Goal: Use online tool/utility: Use online tool/utility

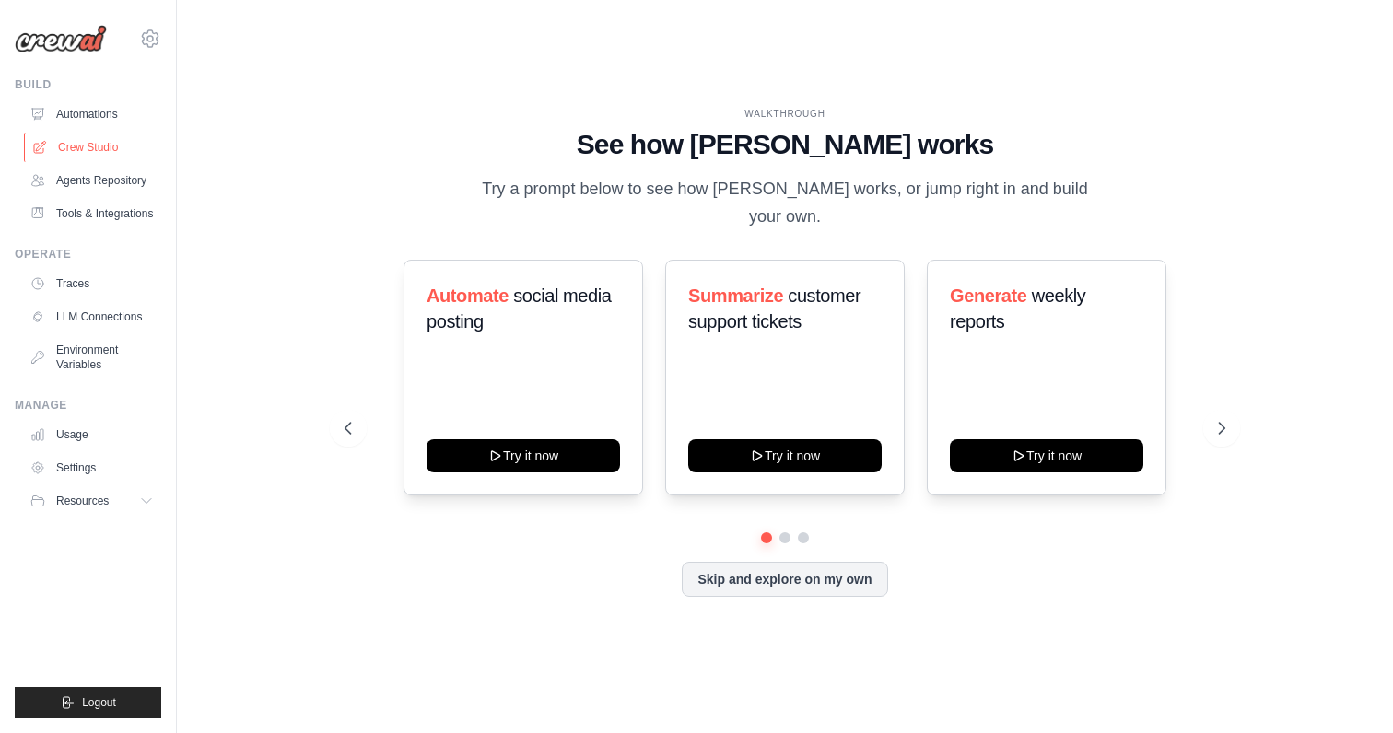
click at [82, 149] on link "Crew Studio" at bounding box center [93, 147] width 139 height 29
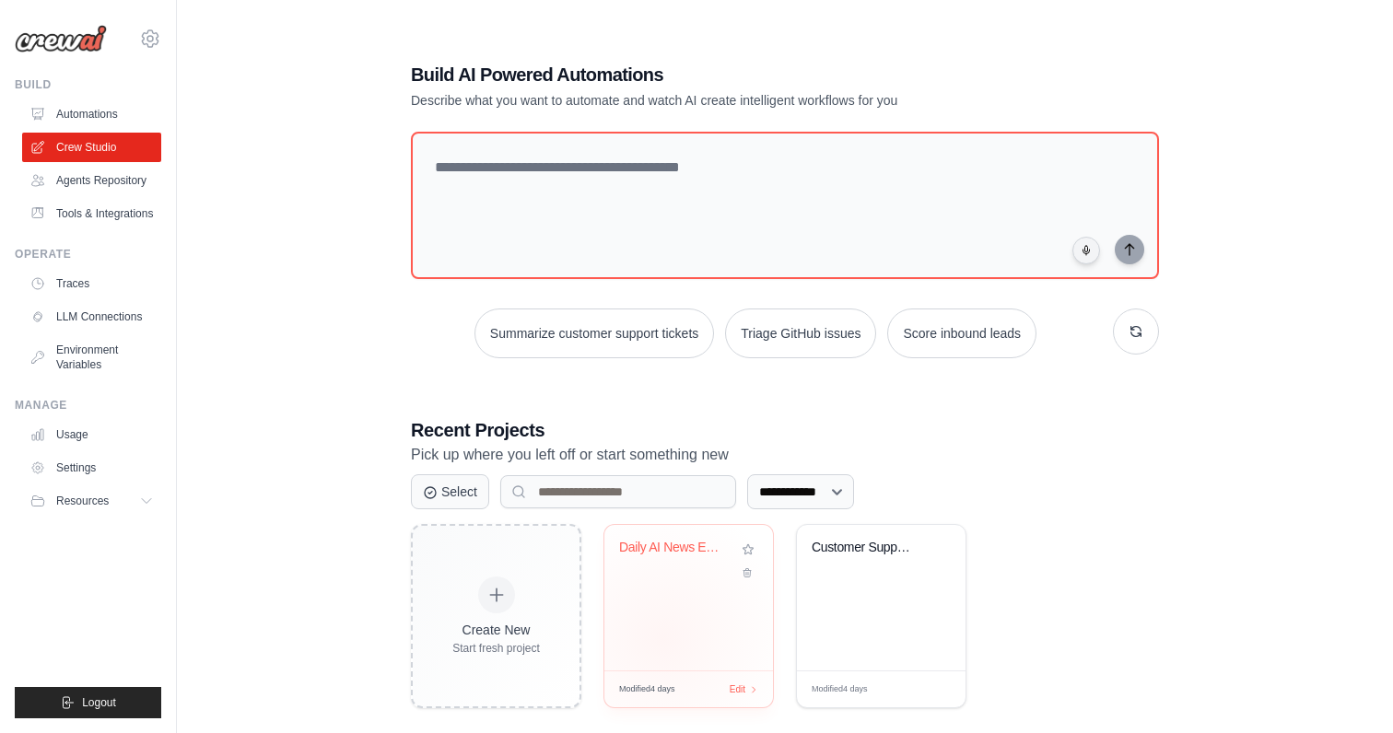
click at [663, 639] on div "Daily AI News Email Briefing" at bounding box center [688, 598] width 169 height 146
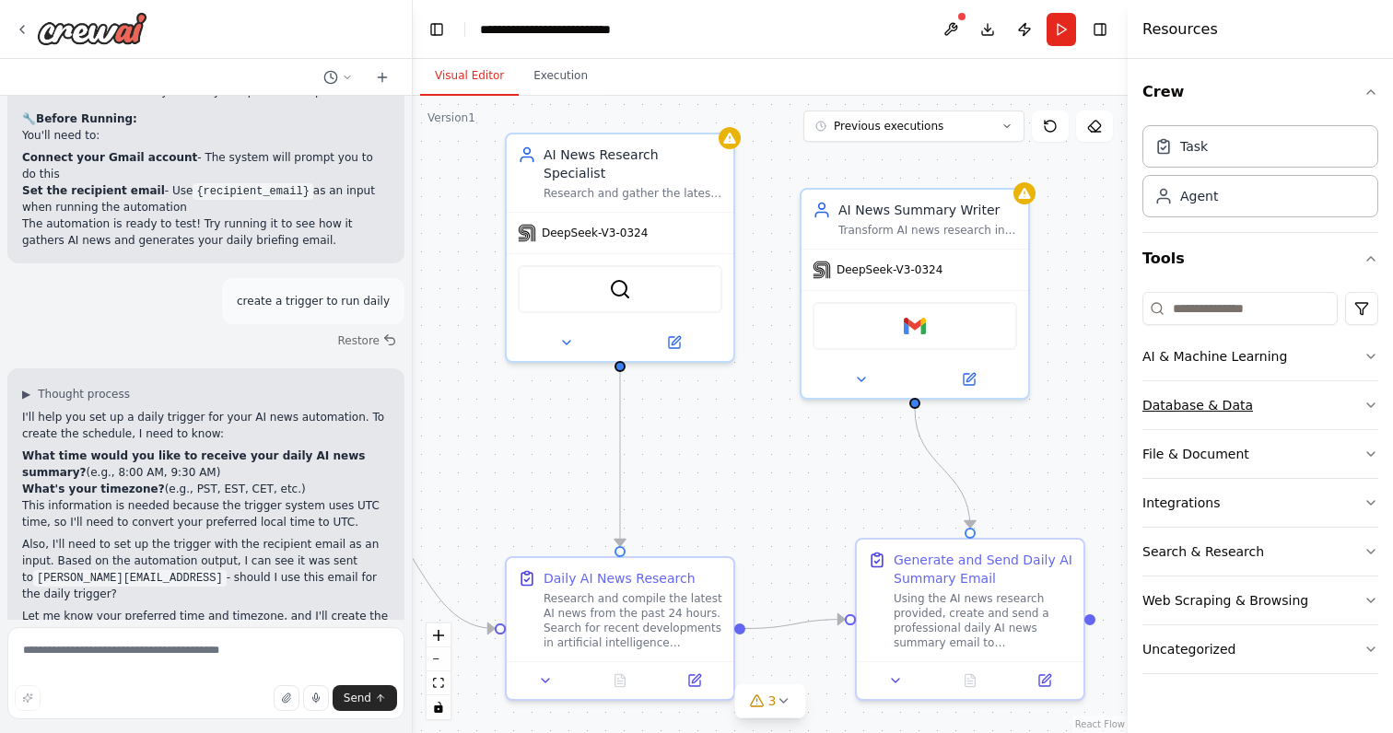
scroll to position [1782, 0]
click at [879, 367] on button at bounding box center [861, 376] width 104 height 22
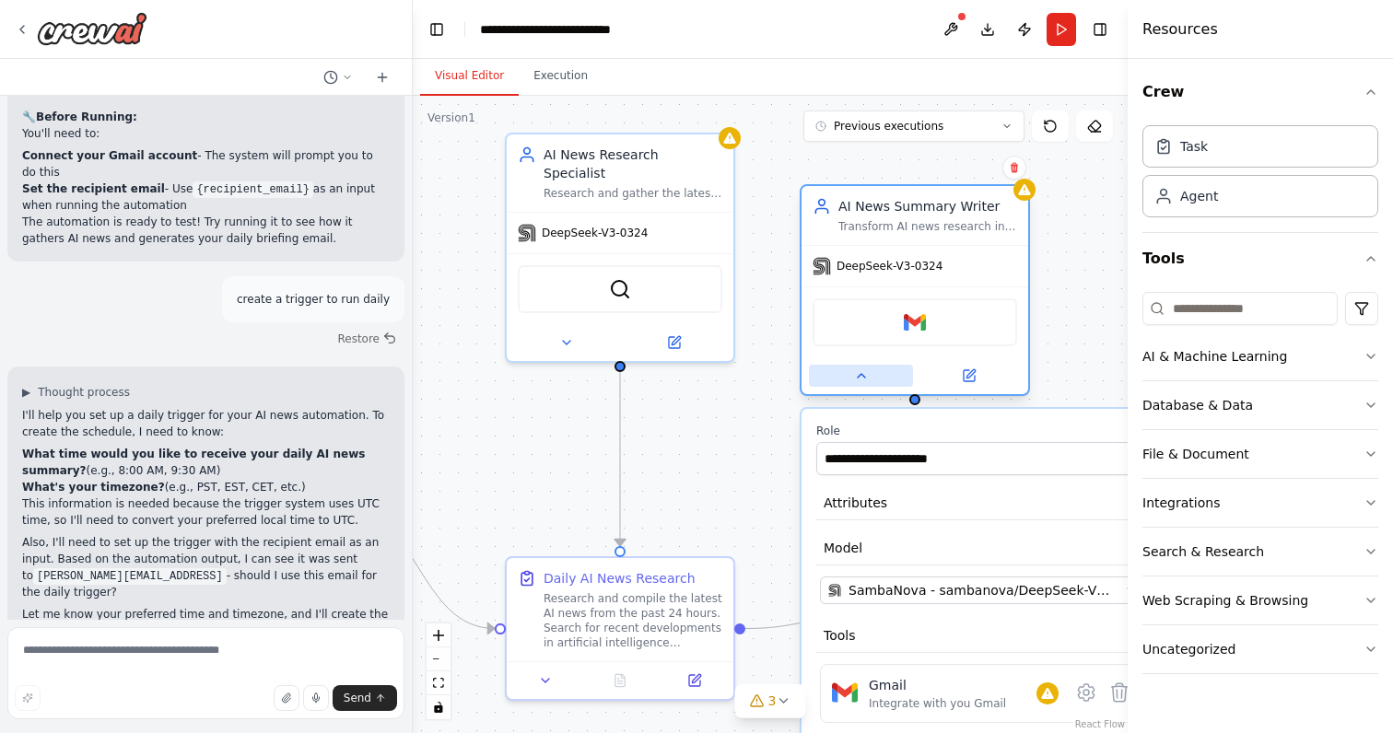
click at [851, 383] on button at bounding box center [861, 376] width 104 height 22
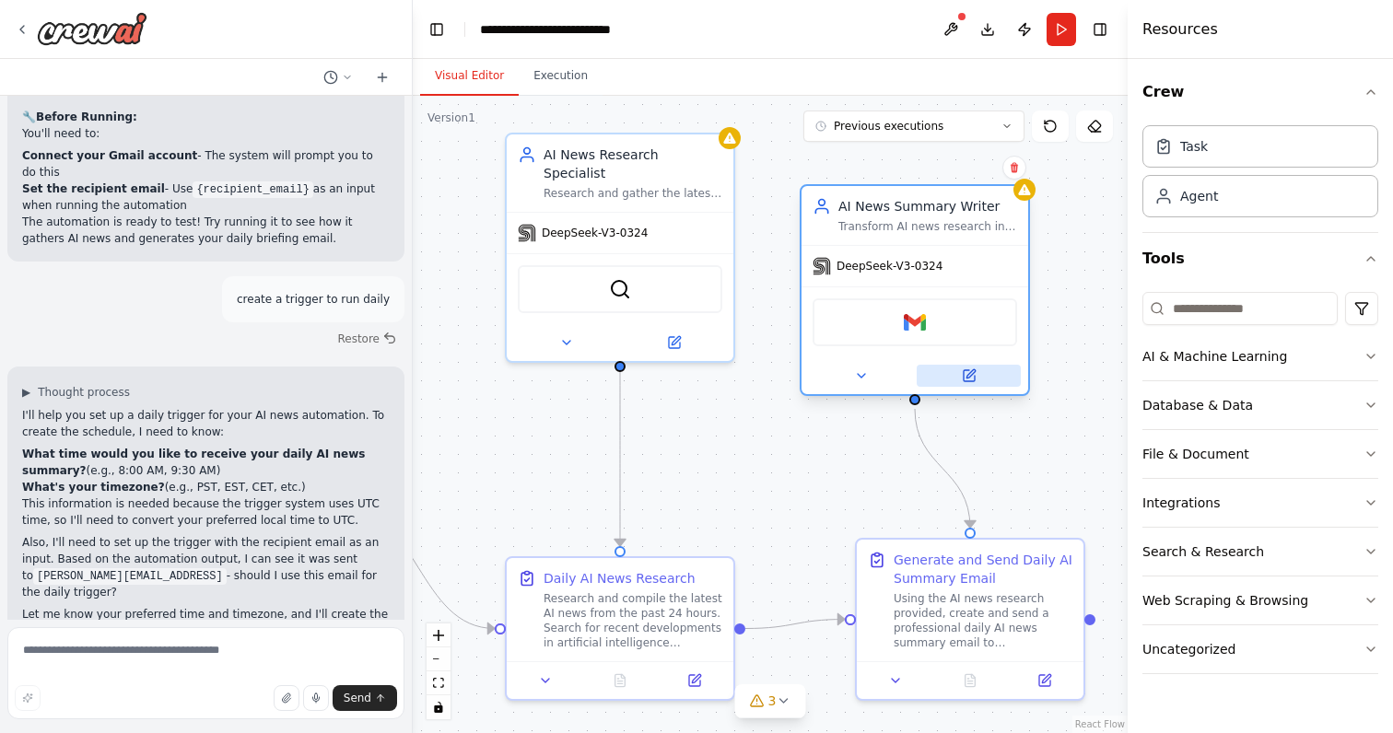
click at [979, 371] on button at bounding box center [969, 376] width 104 height 22
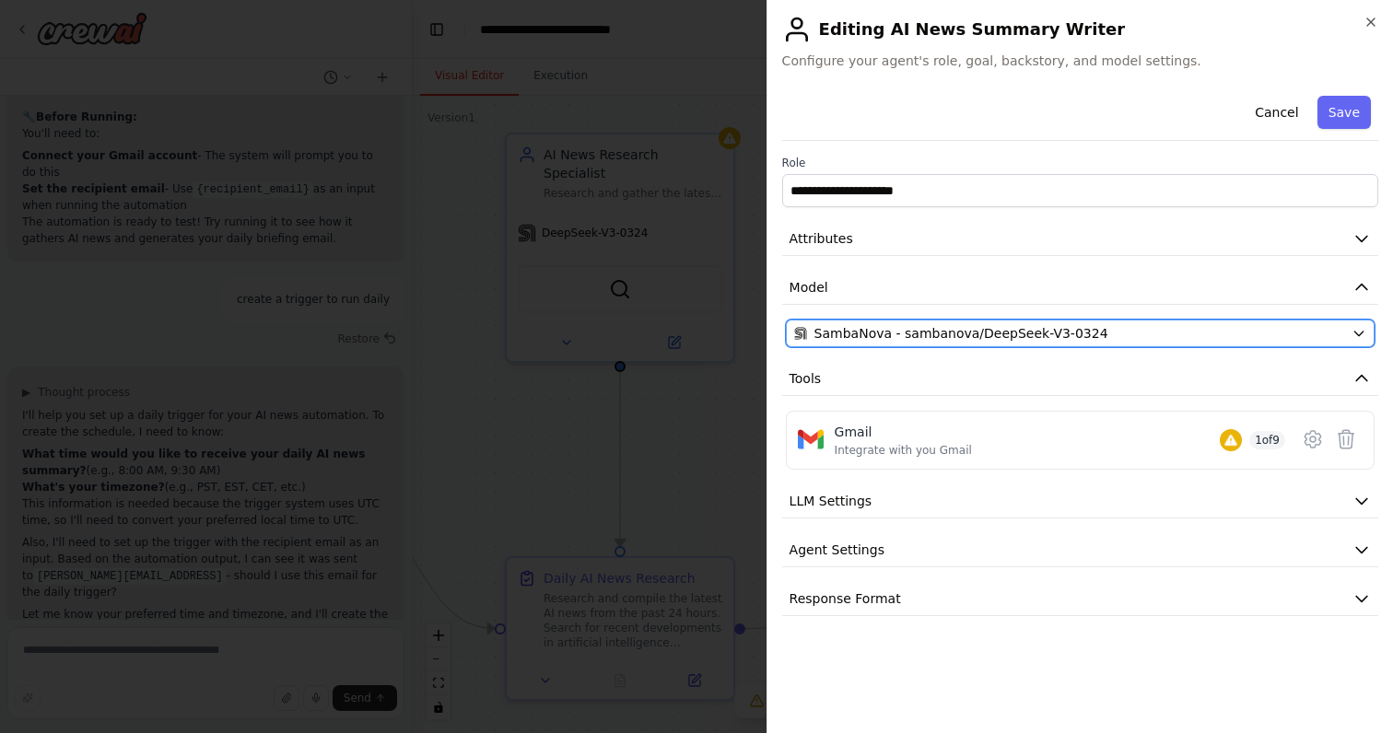
click at [1042, 334] on span "SambaNova - sambanova/DeepSeek-V3-0324" at bounding box center [962, 333] width 294 height 18
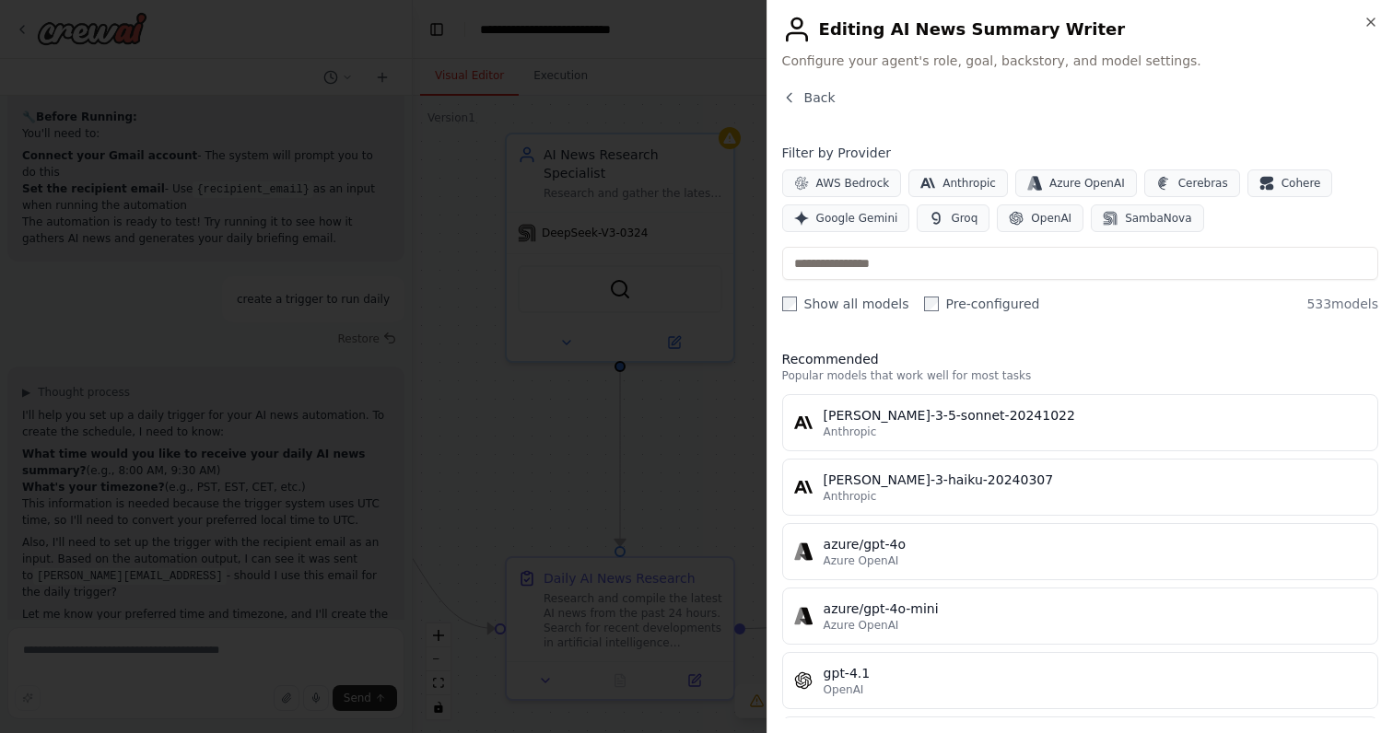
click at [815, 307] on label "Show all models" at bounding box center [845, 304] width 127 height 18
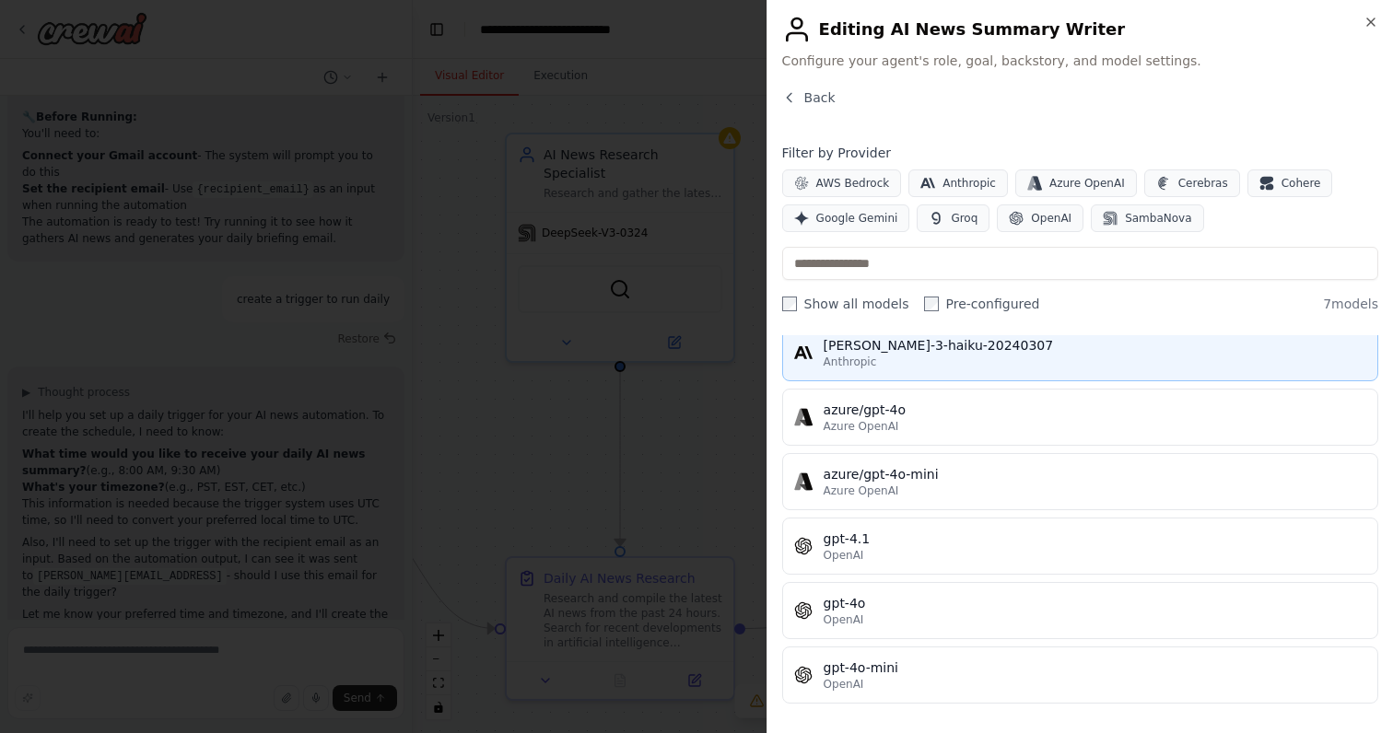
scroll to position [0, 0]
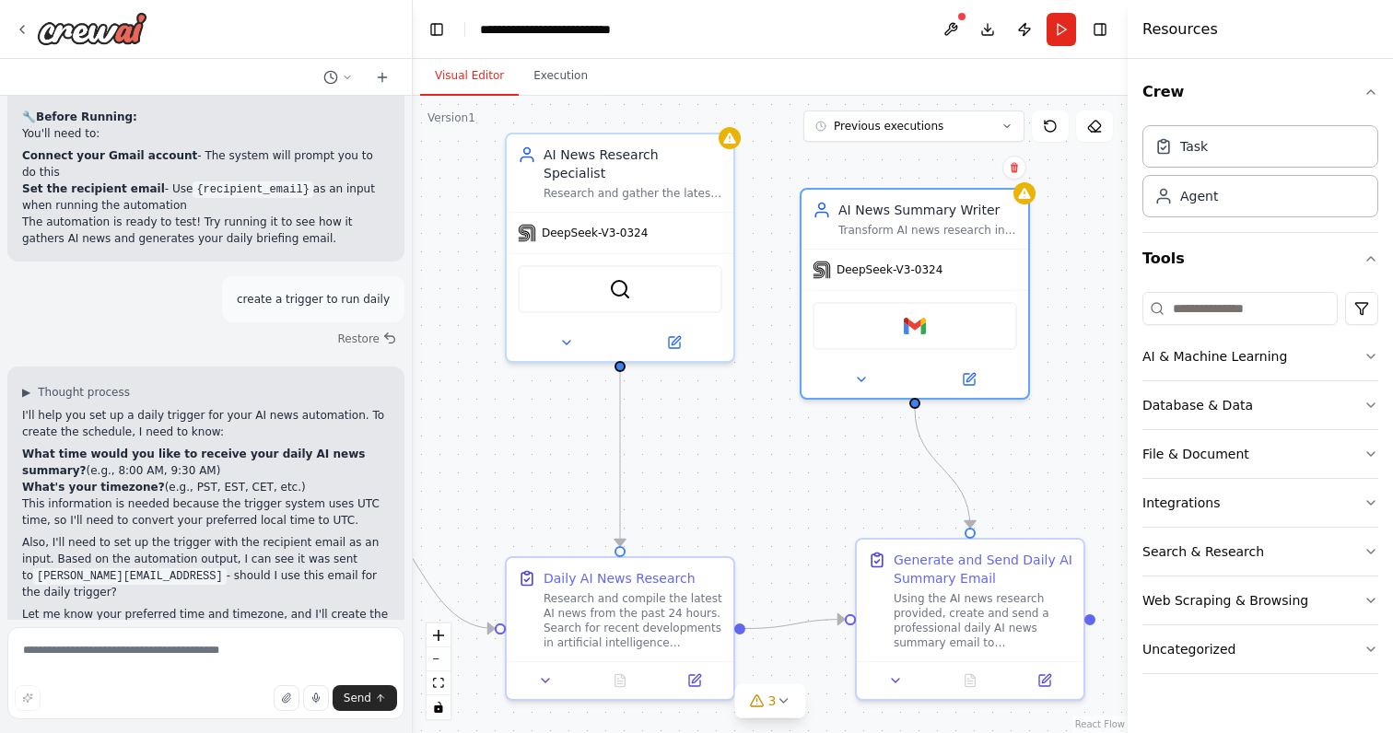
click at [12, 28] on div at bounding box center [206, 29] width 412 height 59
click at [17, 28] on icon at bounding box center [22, 29] width 15 height 15
